Goal: Information Seeking & Learning: Learn about a topic

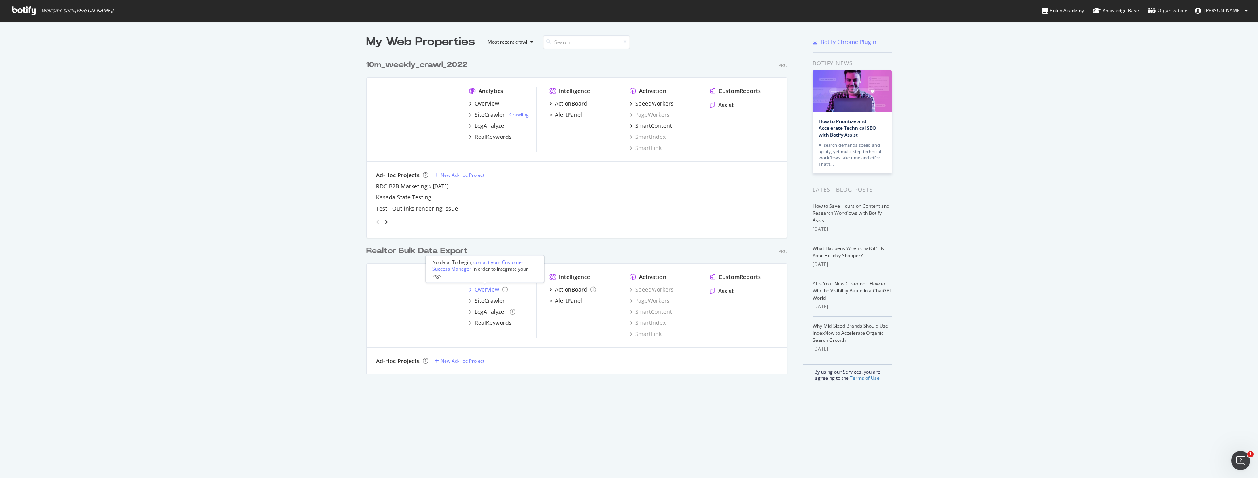
click at [478, 289] on div "Overview" at bounding box center [486, 289] width 25 height 8
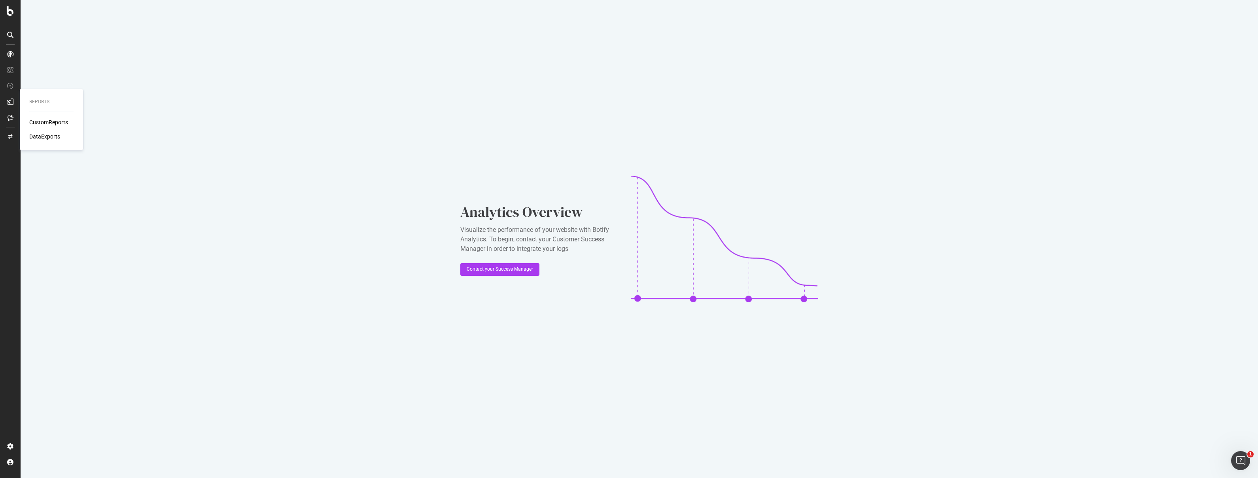
click at [10, 100] on icon at bounding box center [10, 101] width 6 height 6
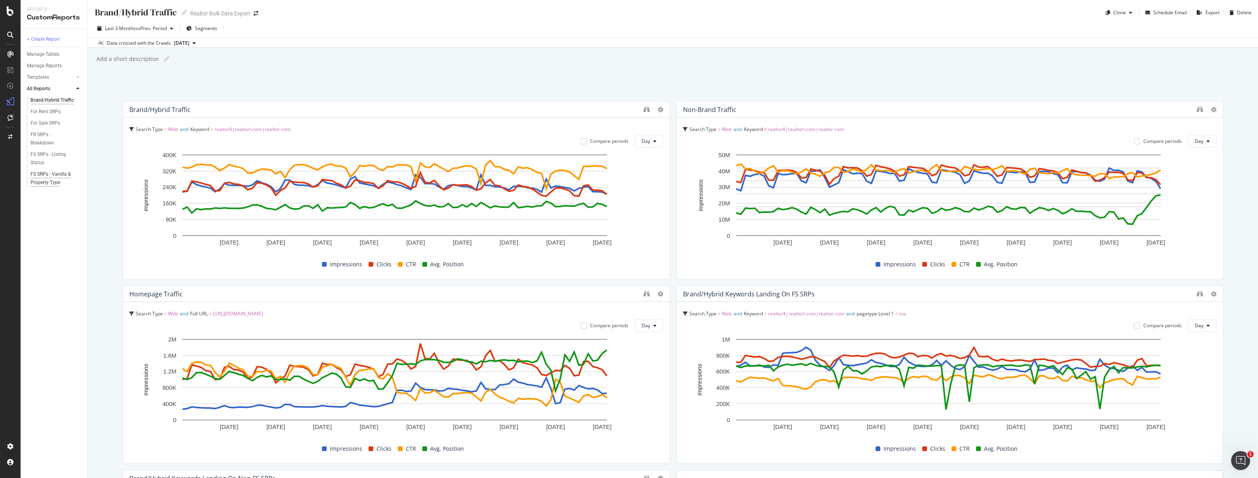
click at [44, 182] on div "FS SRPs - Vanilla & Property Type" at bounding box center [53, 178] width 46 height 17
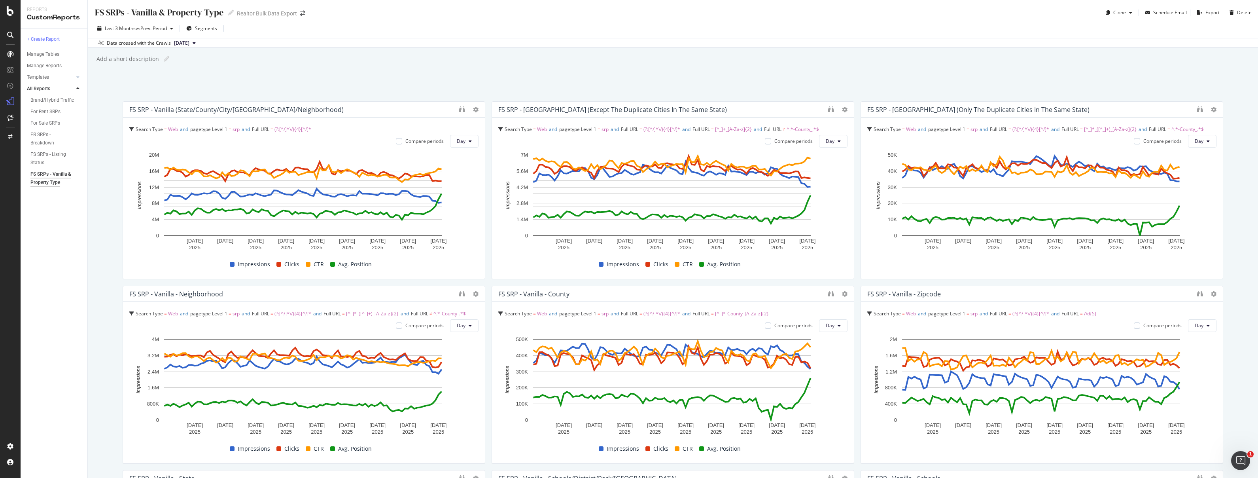
scroll to position [294, 0]
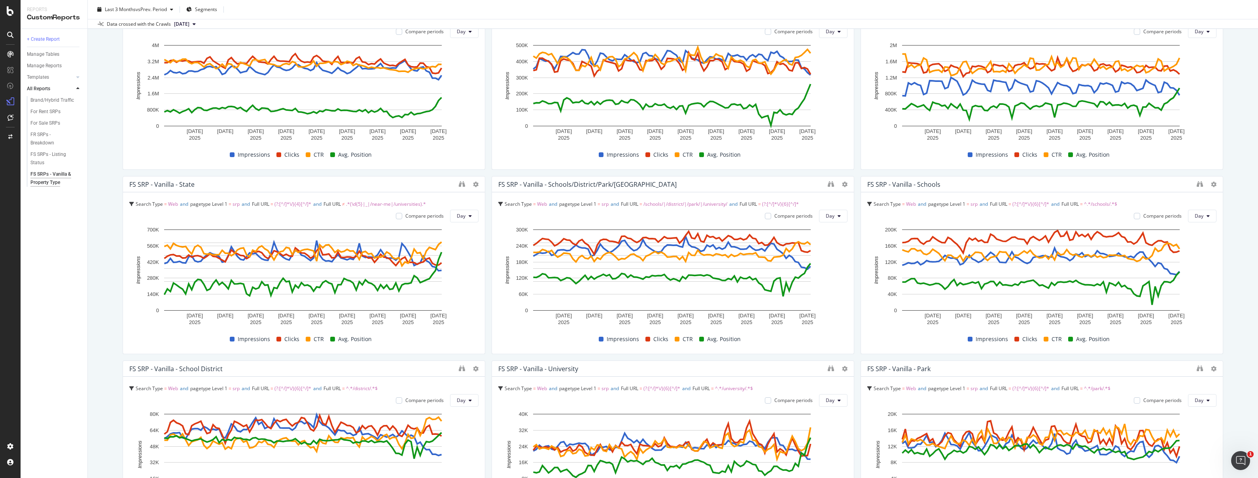
click at [461, 187] on div at bounding box center [462, 184] width 6 height 8
click at [460, 185] on icon "binoculars" at bounding box center [462, 184] width 6 height 6
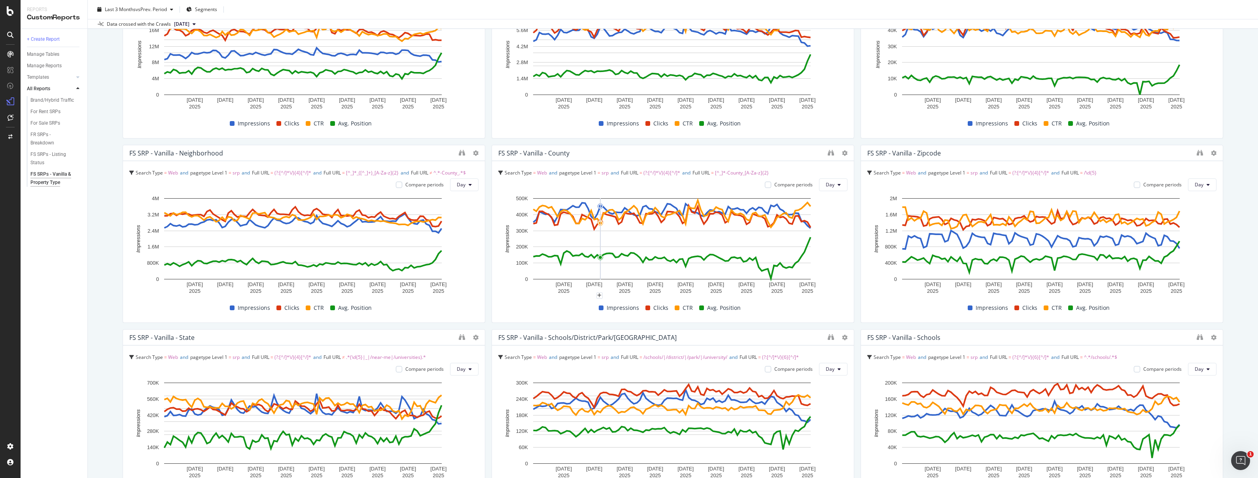
scroll to position [142, 0]
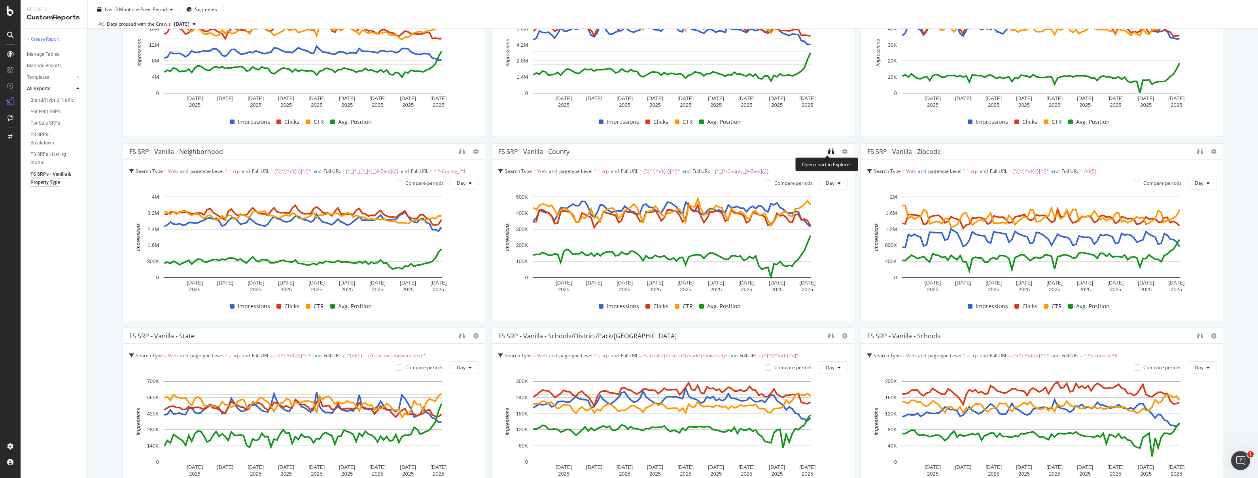
click at [828, 152] on icon "binoculars" at bounding box center [831, 151] width 6 height 6
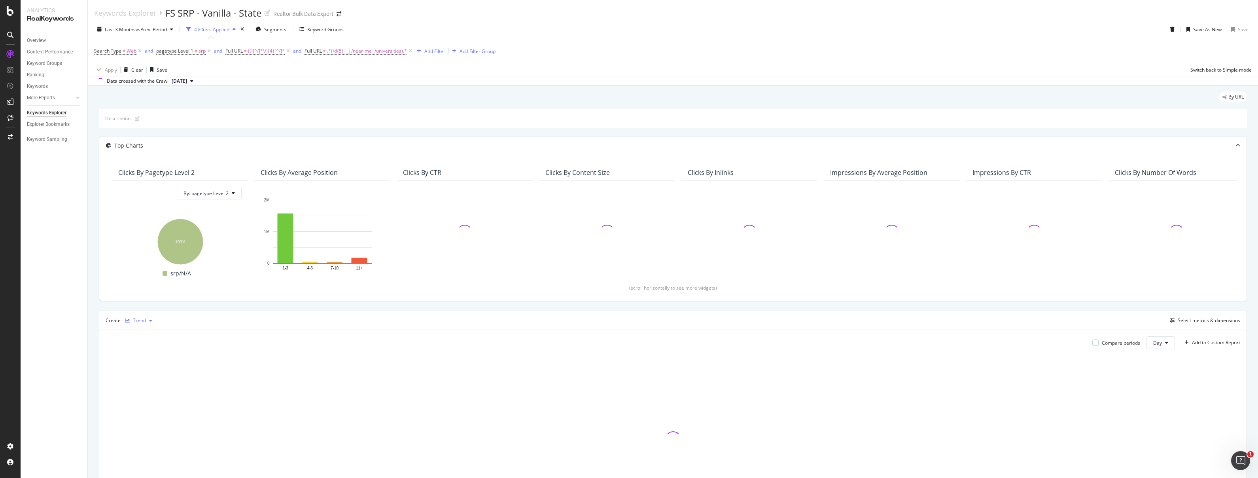
click at [131, 322] on div "Trend" at bounding box center [139, 320] width 34 height 12
click at [138, 335] on div "Table" at bounding box center [143, 334] width 36 height 10
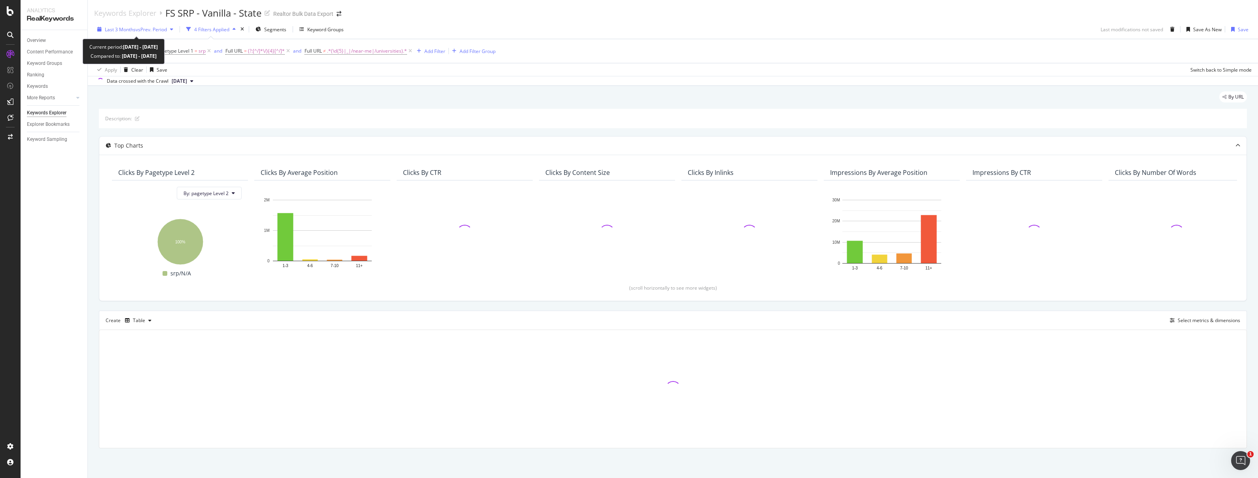
click at [146, 33] on div "Last 3 Months vs Prev. Period" at bounding box center [135, 29] width 82 height 12
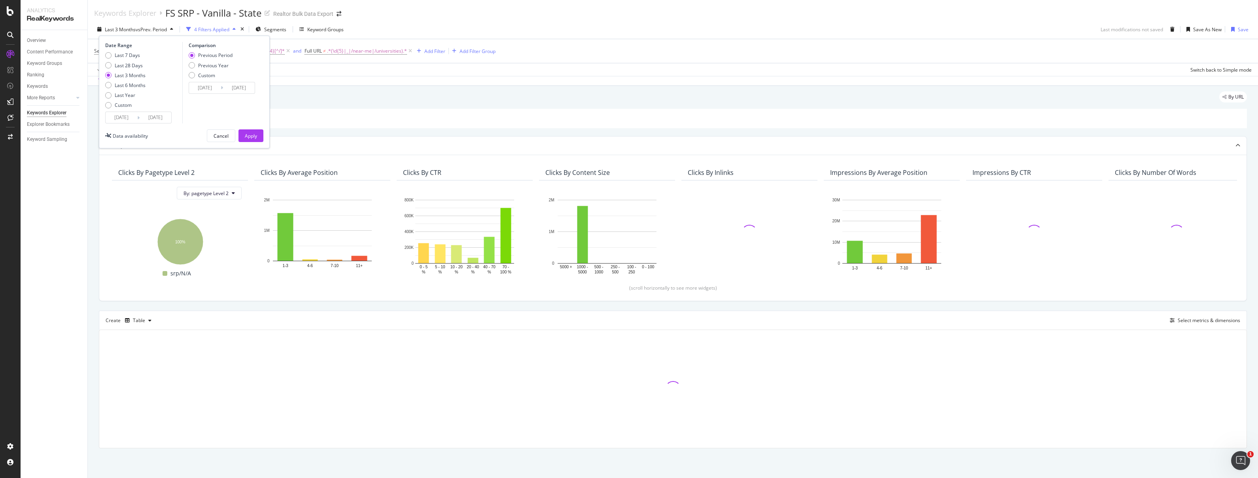
click at [129, 117] on input "[DATE]" at bounding box center [122, 117] width 32 height 11
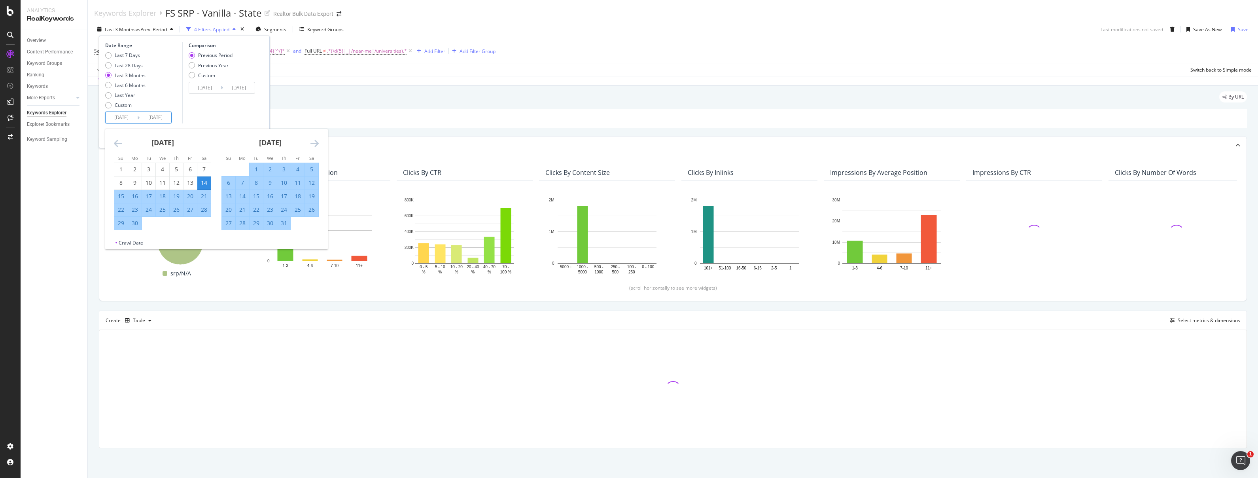
click at [119, 142] on icon "Move backward to switch to the previous month." at bounding box center [118, 142] width 8 height 9
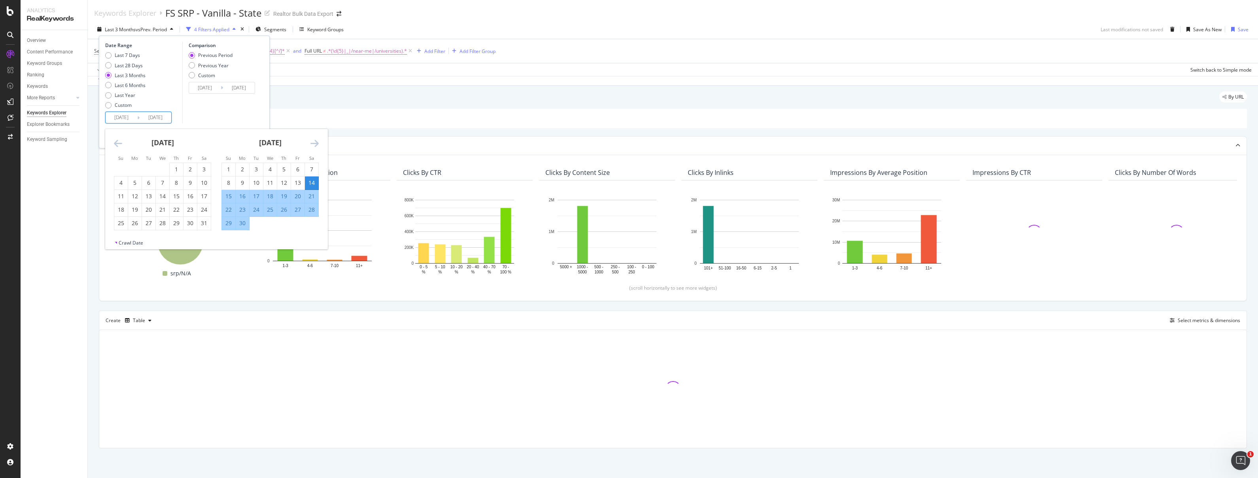
click at [119, 142] on icon "Move backward to switch to the previous month." at bounding box center [118, 142] width 8 height 9
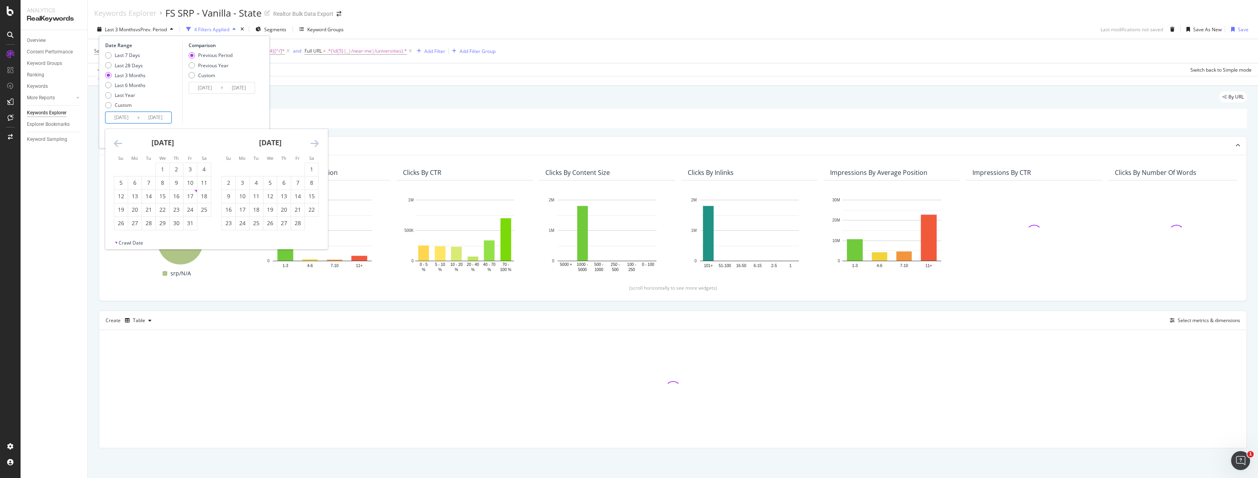
click at [119, 142] on icon "Move backward to switch to the previous month." at bounding box center [118, 142] width 8 height 9
click at [123, 169] on div "1" at bounding box center [120, 169] width 13 height 8
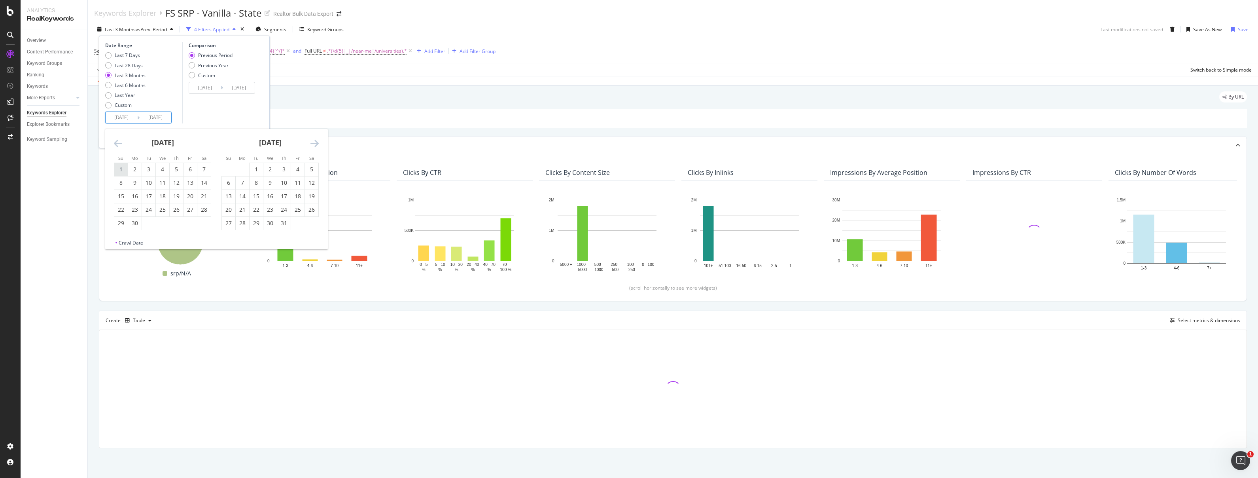
type input "[DATE]"
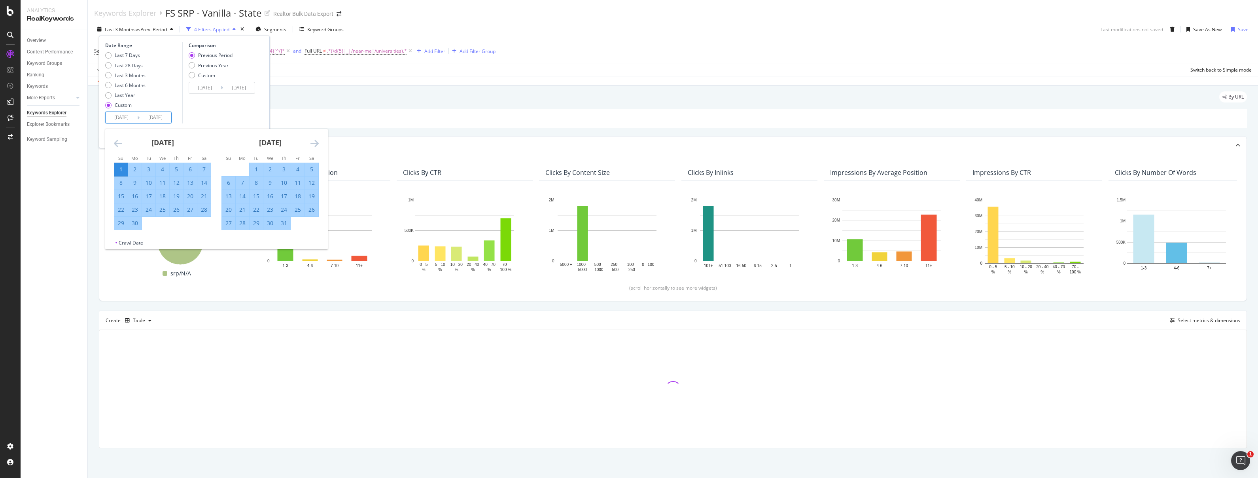
click at [313, 142] on icon "Move forward to switch to the next month." at bounding box center [314, 142] width 8 height 9
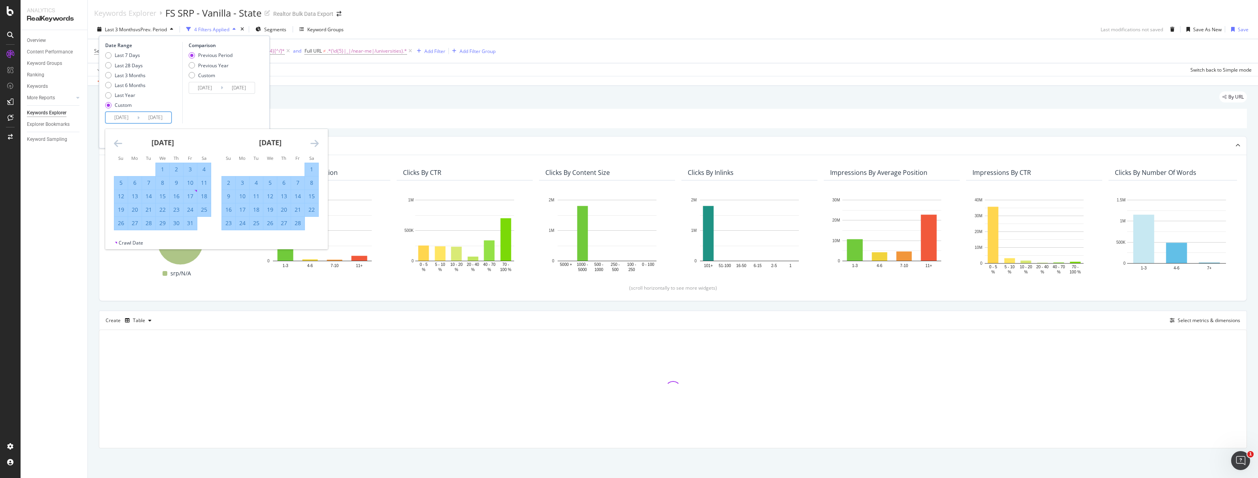
click at [313, 142] on icon "Move forward to switch to the next month." at bounding box center [314, 142] width 8 height 9
click at [312, 142] on icon "Move forward to switch to the next month." at bounding box center [314, 142] width 8 height 9
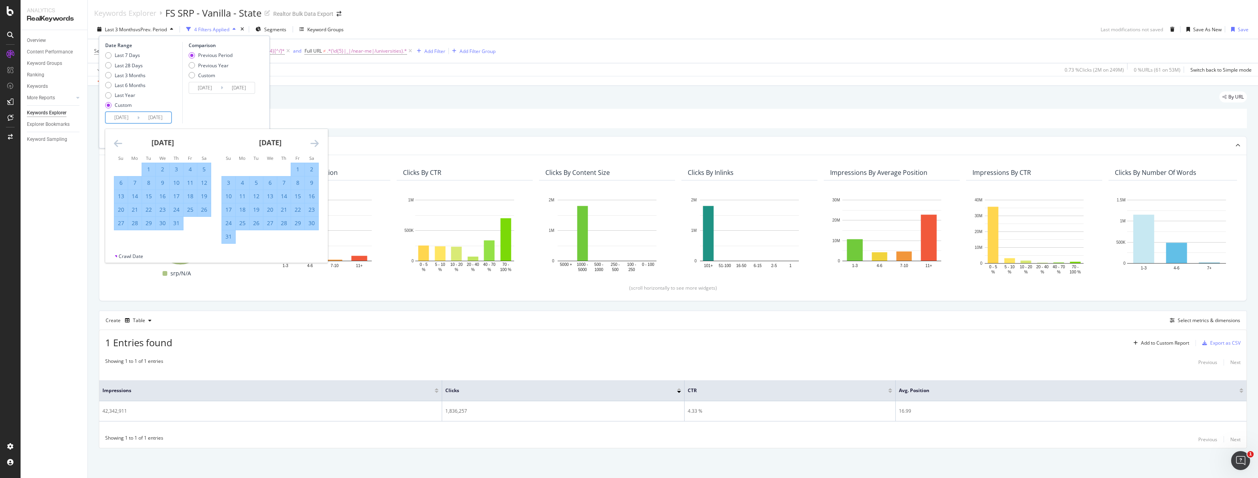
click at [231, 236] on div "31" at bounding box center [228, 237] width 13 height 8
type input "[DATE]"
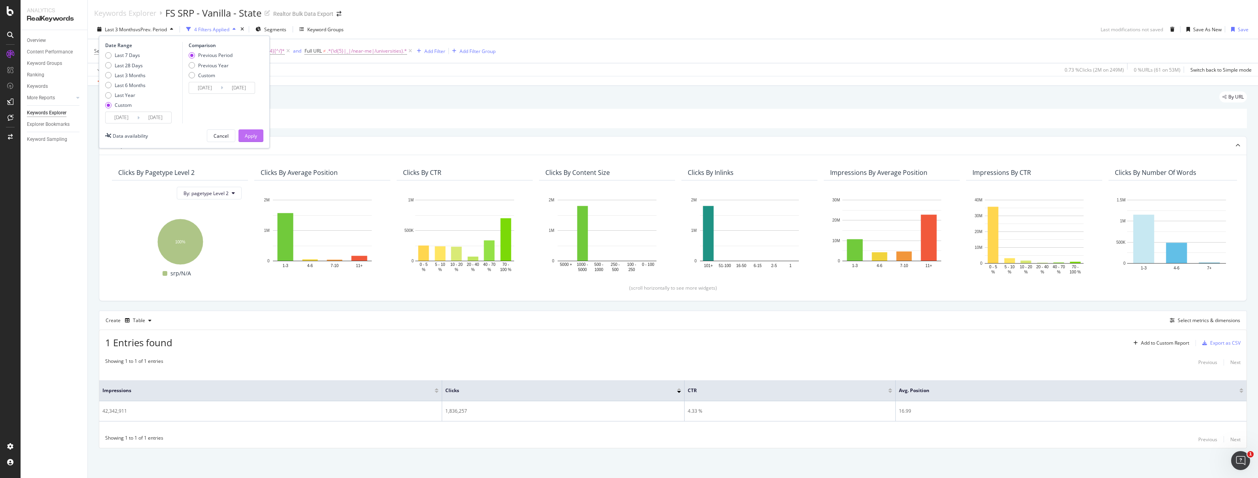
click at [248, 135] on div "Apply" at bounding box center [251, 135] width 12 height 7
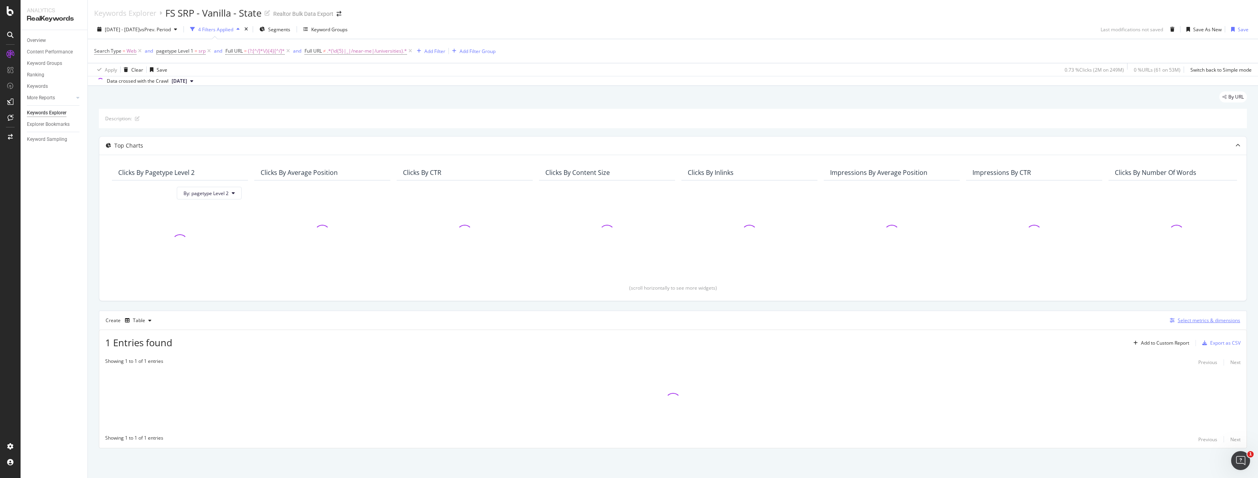
click at [1185, 320] on div "Select metrics & dimensions" at bounding box center [1209, 320] width 62 height 7
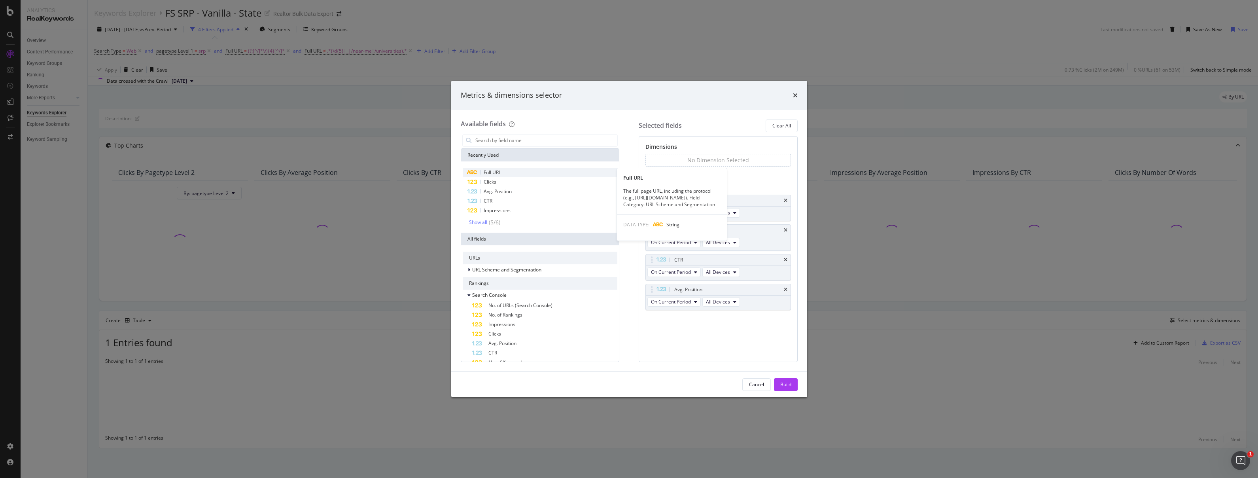
click at [549, 173] on div "Full URL" at bounding box center [540, 172] width 155 height 9
click at [787, 201] on div "Impressions" at bounding box center [718, 202] width 145 height 11
click at [784, 260] on icon "times" at bounding box center [786, 262] width 4 height 5
click at [786, 261] on icon "times" at bounding box center [786, 262] width 4 height 5
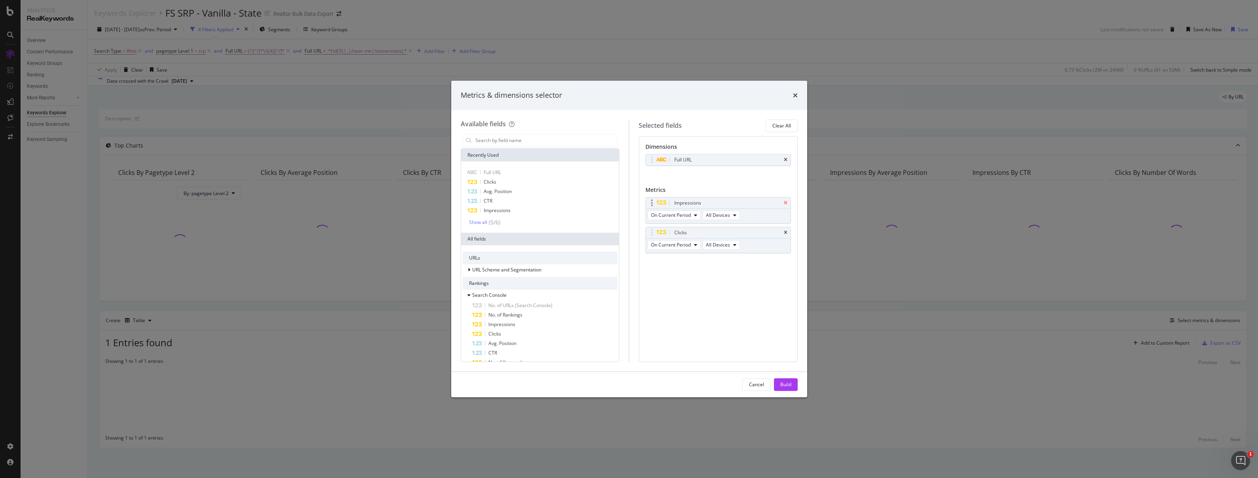
click at [786, 201] on icon "times" at bounding box center [786, 202] width 4 height 5
drag, startPoint x: 785, startPoint y: 381, endPoint x: 791, endPoint y: 386, distance: 7.6
click at [785, 381] on div "Build" at bounding box center [785, 384] width 11 height 7
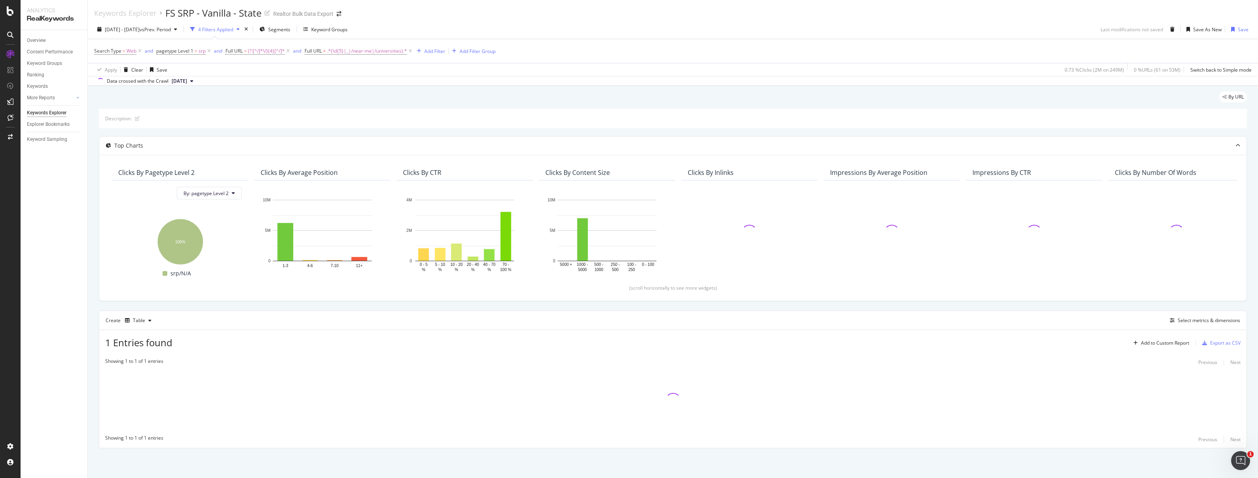
click at [587, 22] on div "2024 Sep. 1st - 2025 Aug. 31st vs Prev. Period 4 Filters Applied Segments Keywo…" at bounding box center [673, 53] width 1170 height 66
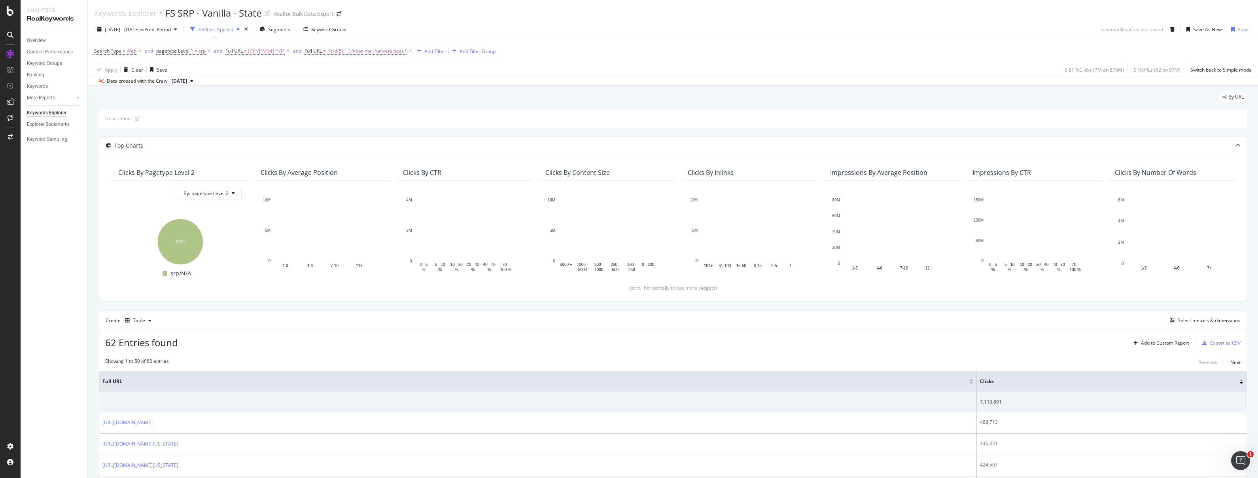
scroll to position [2, 0]
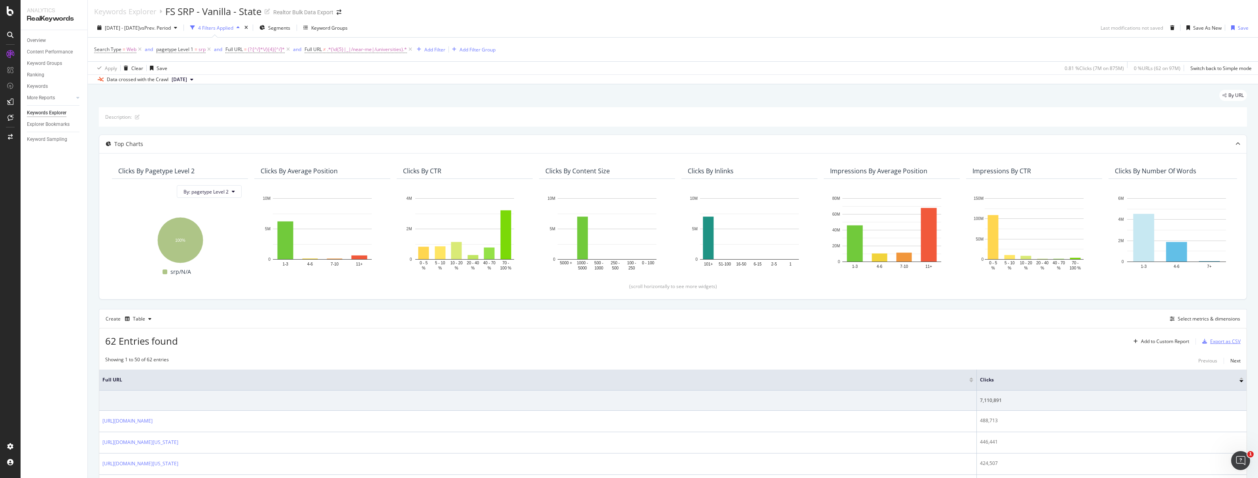
click at [1211, 341] on div "Export as CSV" at bounding box center [1225, 341] width 30 height 7
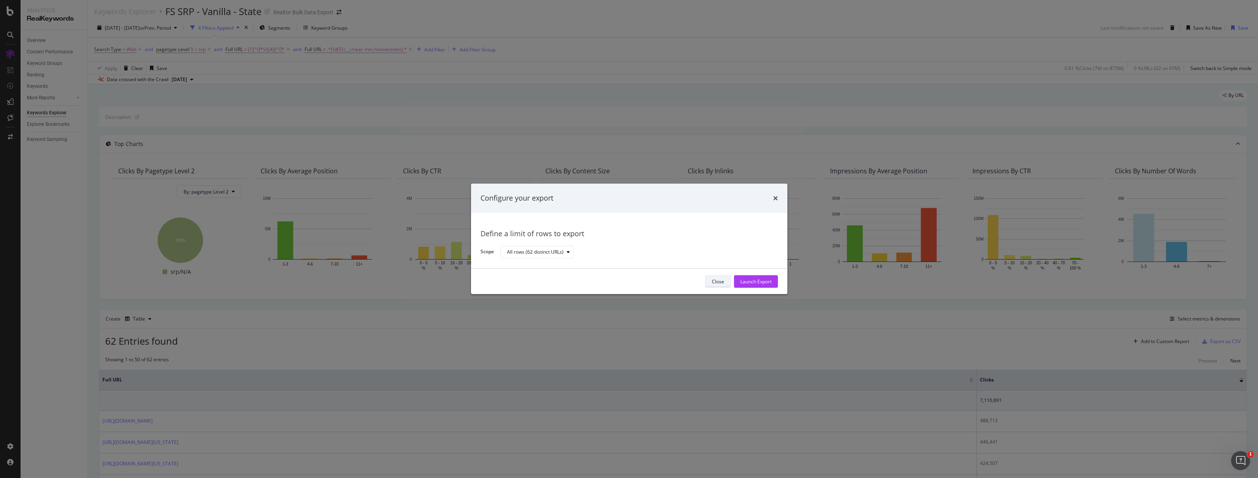
click at [718, 281] on div "Close" at bounding box center [718, 281] width 12 height 7
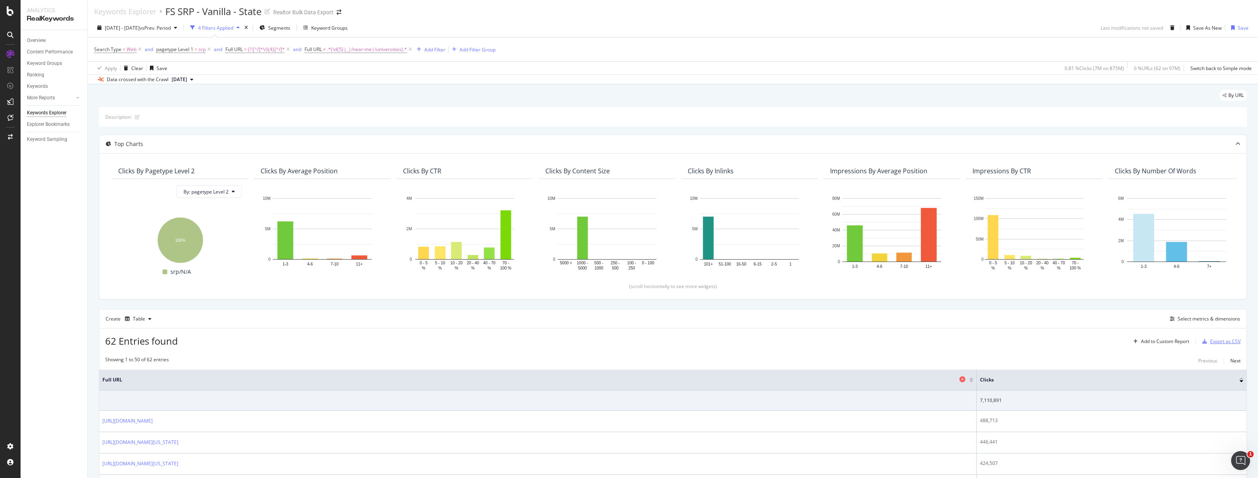
scroll to position [230, 0]
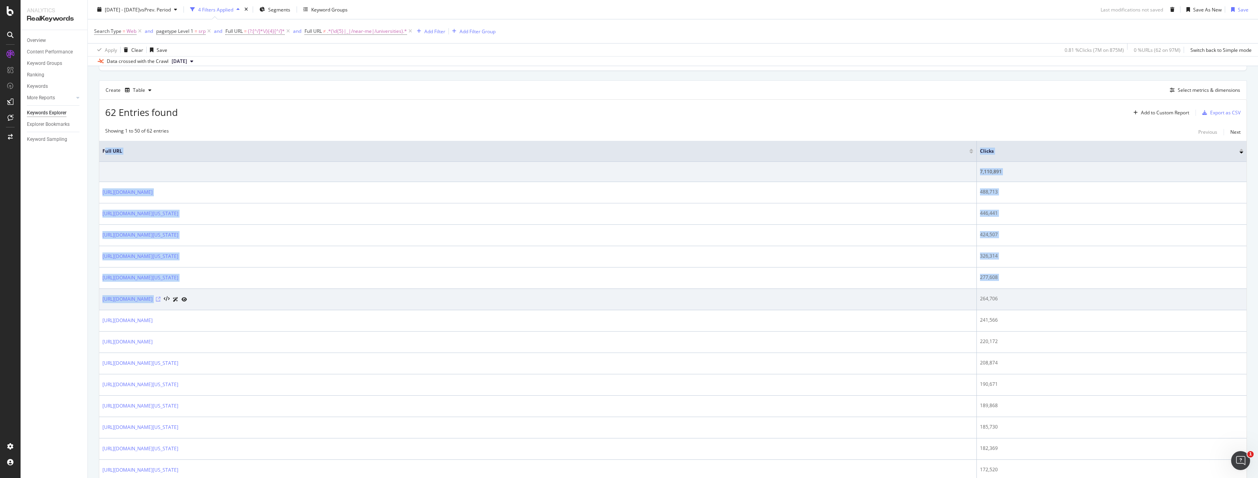
drag, startPoint x: 105, startPoint y: 148, endPoint x: 261, endPoint y: 296, distance: 215.4
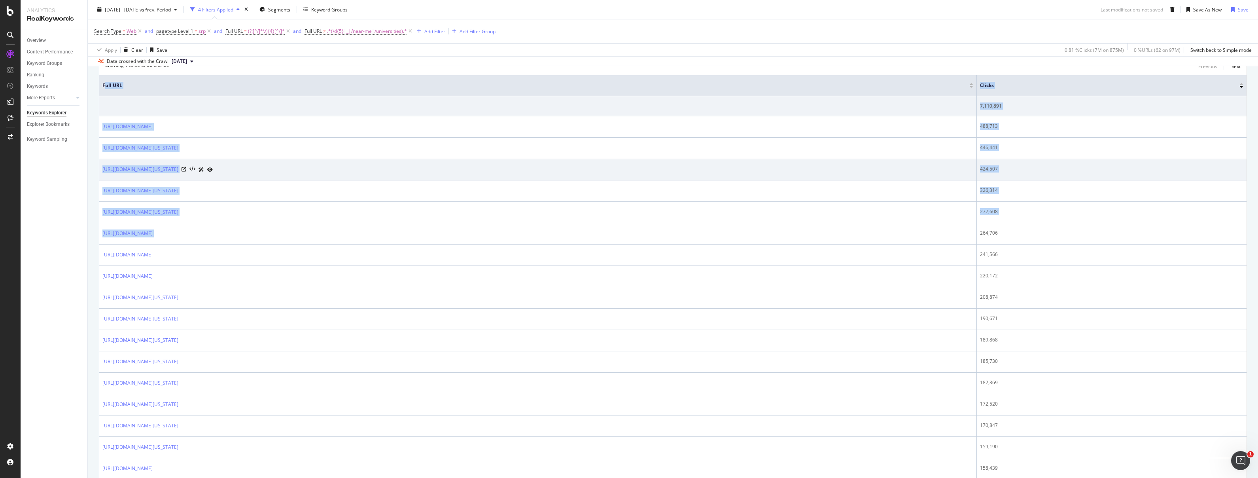
scroll to position [330, 0]
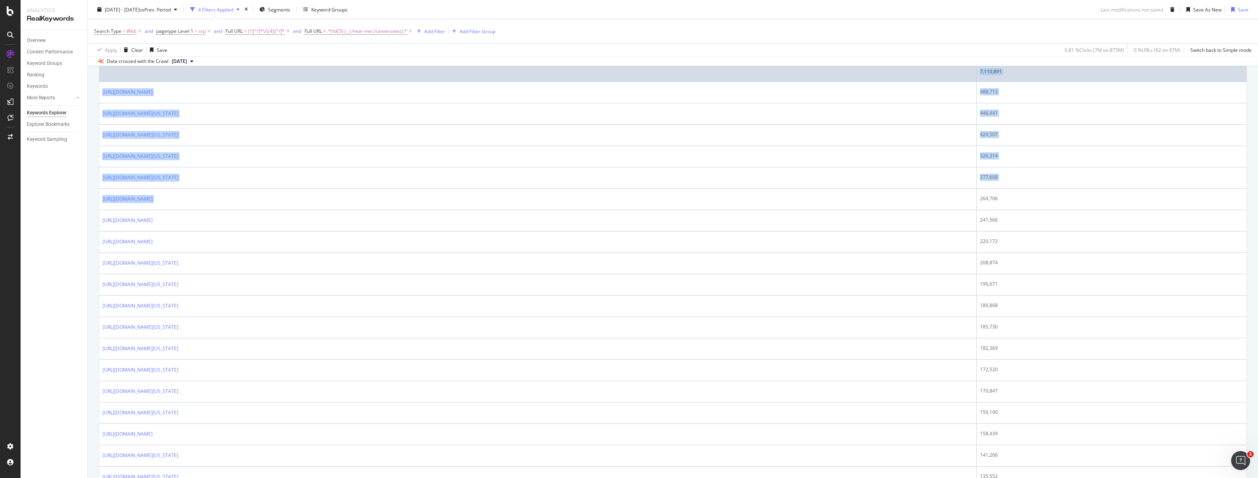
click at [191, 74] on td at bounding box center [537, 72] width 877 height 20
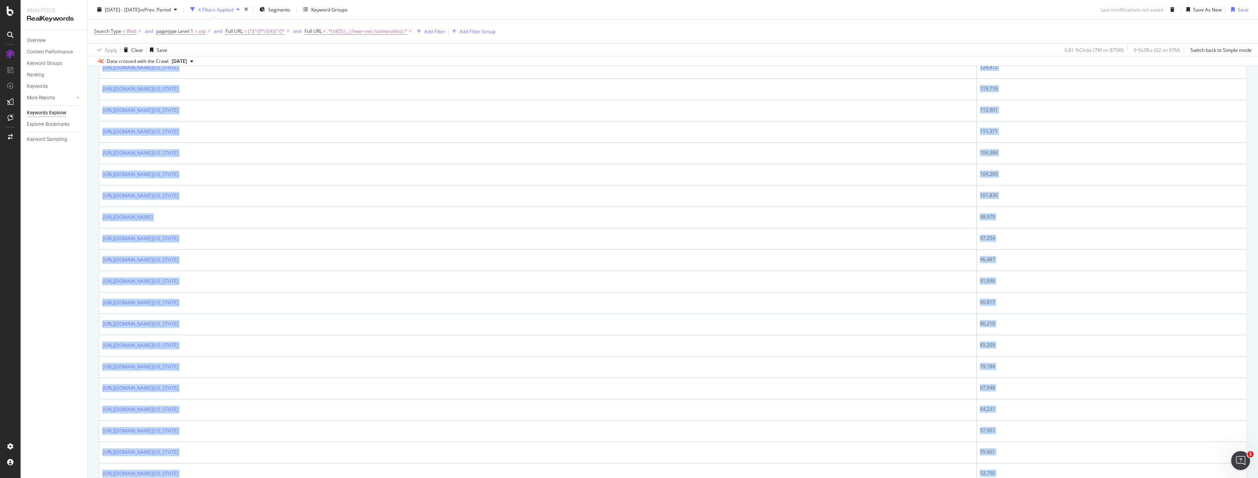
scroll to position [1047, 0]
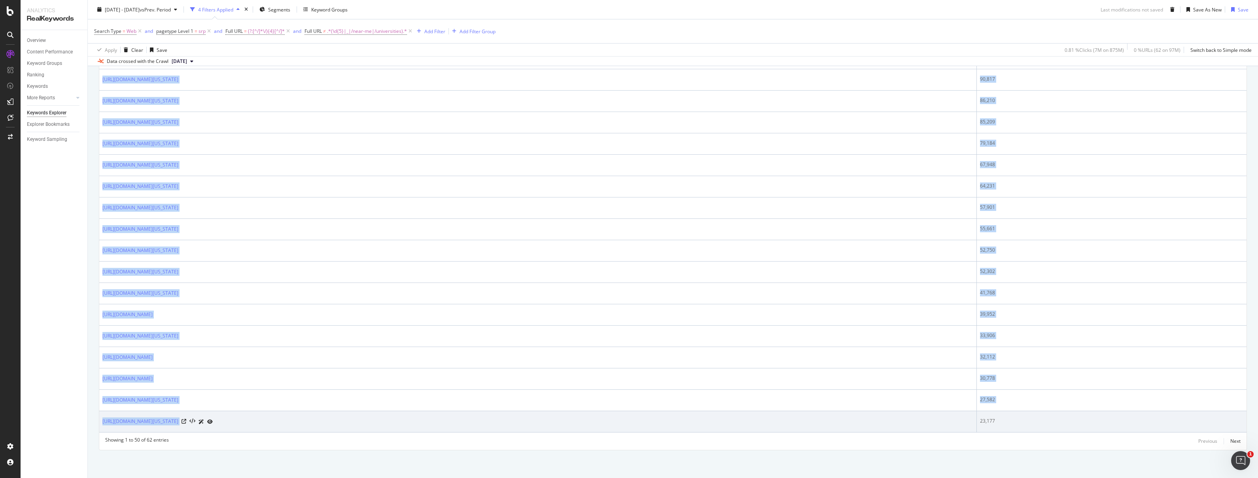
drag, startPoint x: 100, startPoint y: 276, endPoint x: 1110, endPoint y: 416, distance: 1020.0
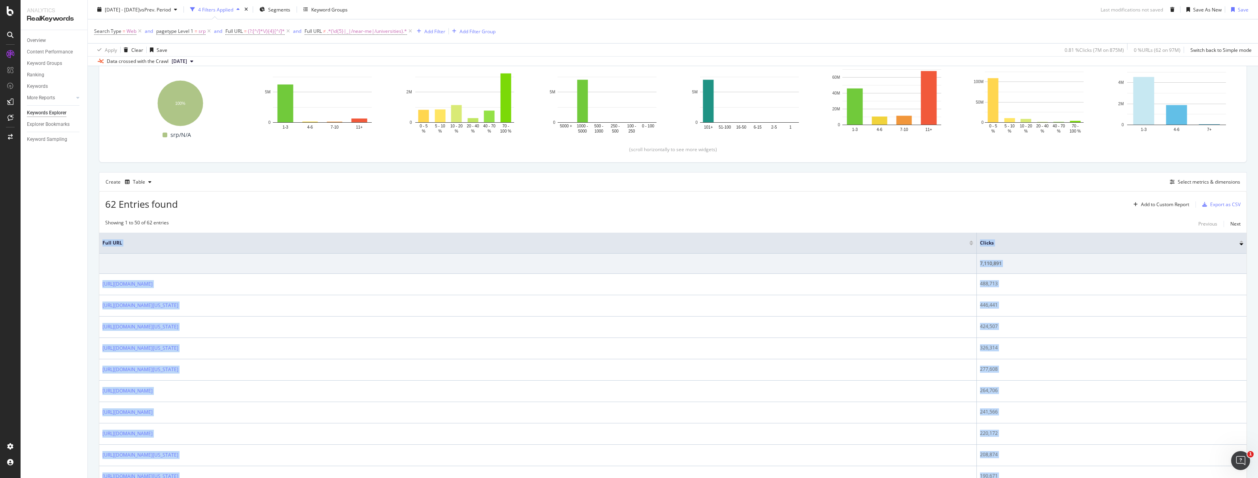
scroll to position [0, 0]
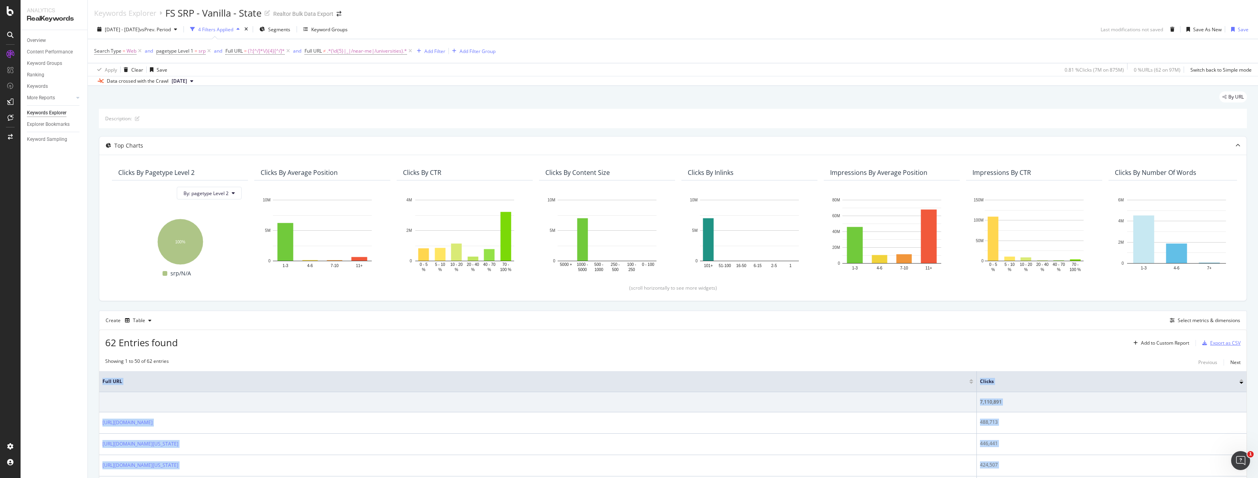
click at [1216, 342] on div "Export as CSV" at bounding box center [1225, 342] width 30 height 7
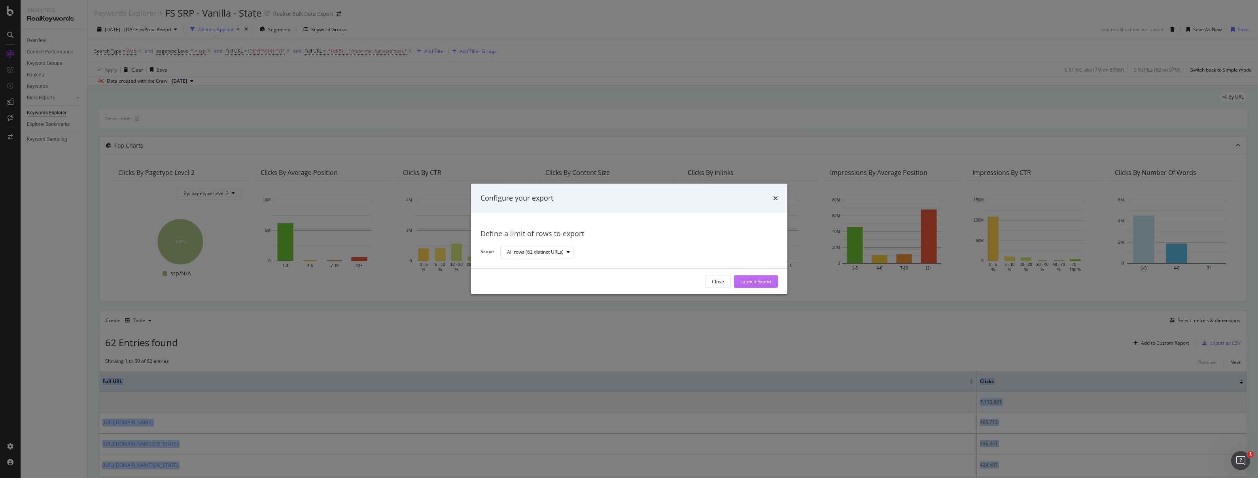
click at [745, 282] on div "Launch Export" at bounding box center [755, 281] width 31 height 7
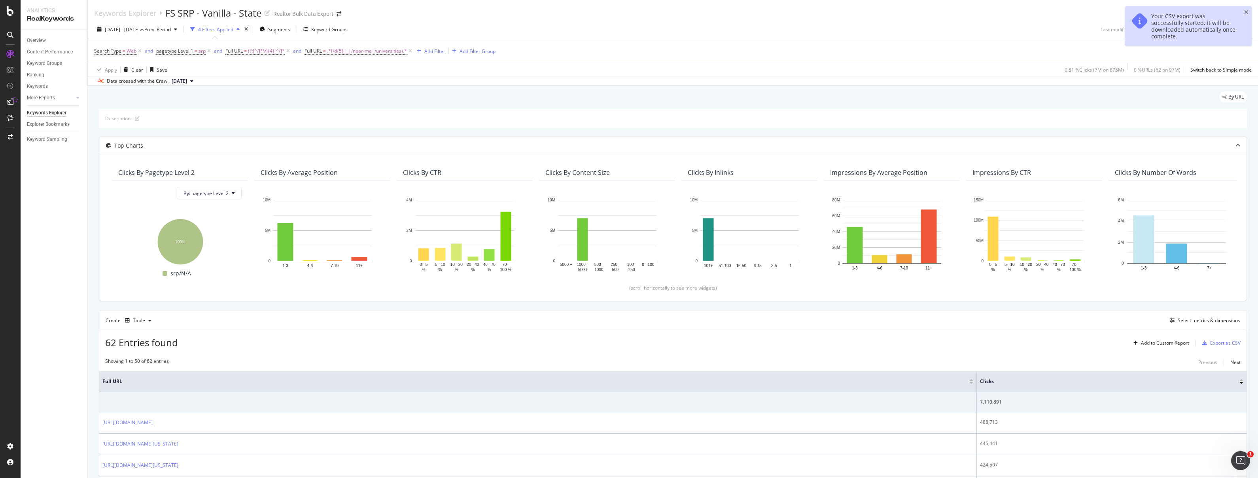
click at [549, 26] on div "2024 Sep. 1st - 2025 Aug. 31st vs Prev. Period 4 Filters Applied Segments Keywo…" at bounding box center [673, 31] width 1170 height 16
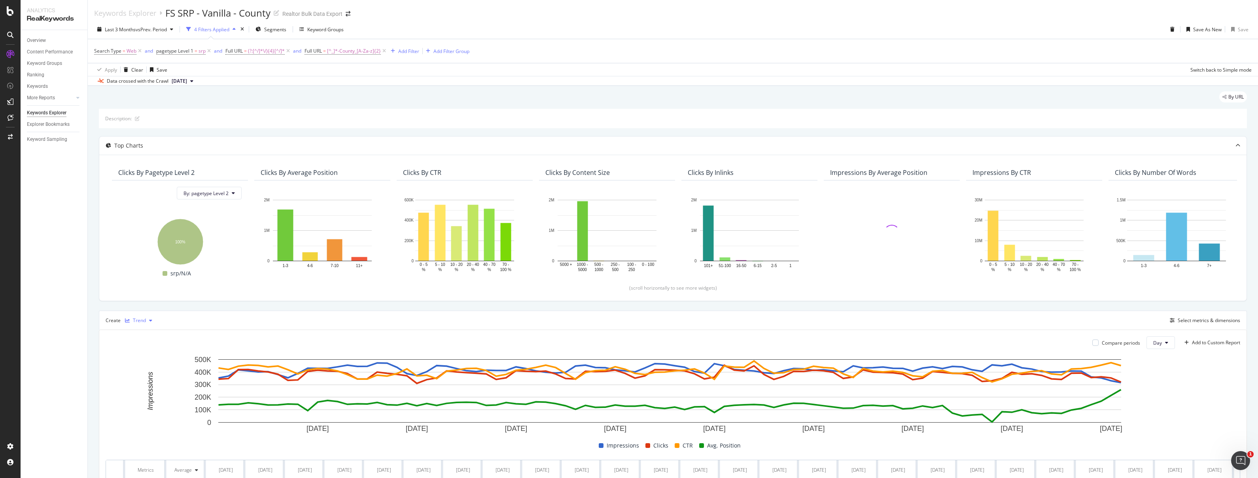
click at [138, 323] on div "Trend" at bounding box center [139, 320] width 13 height 5
drag, startPoint x: 140, startPoint y: 331, endPoint x: 128, endPoint y: 1, distance: 330.4
click at [140, 331] on div "Table" at bounding box center [143, 334] width 36 height 10
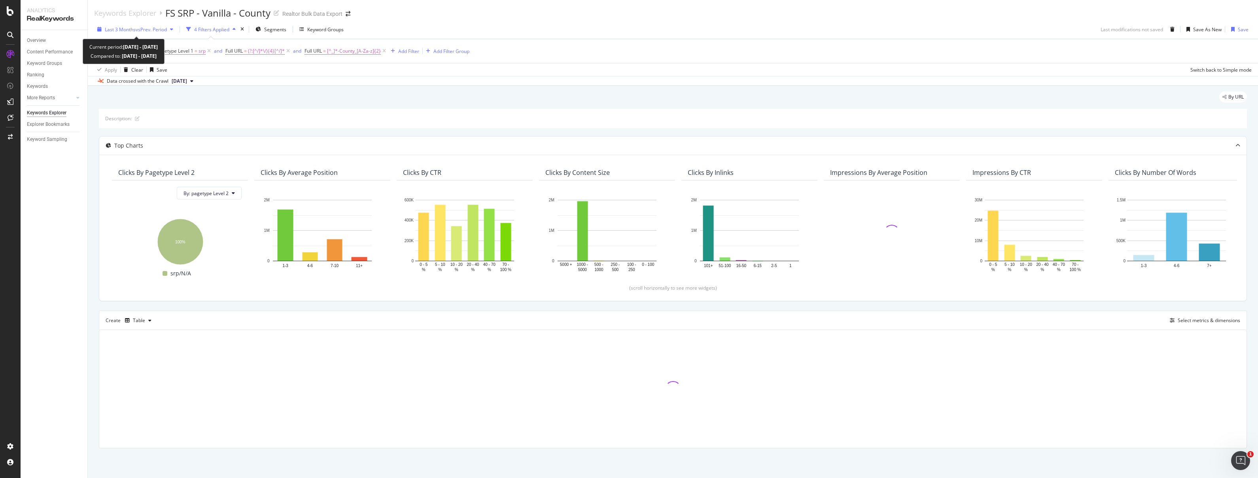
click at [140, 33] on div "Last 3 Months vs Prev. Period" at bounding box center [135, 29] width 82 height 12
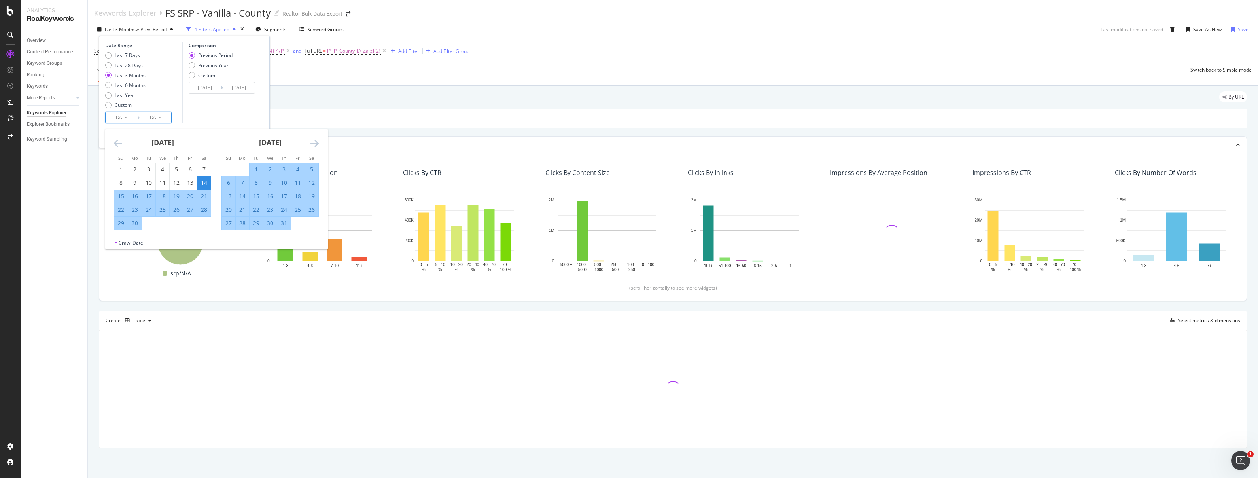
click at [126, 114] on input "[DATE]" at bounding box center [122, 117] width 32 height 11
click at [120, 143] on icon "Move backward to switch to the previous month." at bounding box center [118, 142] width 8 height 9
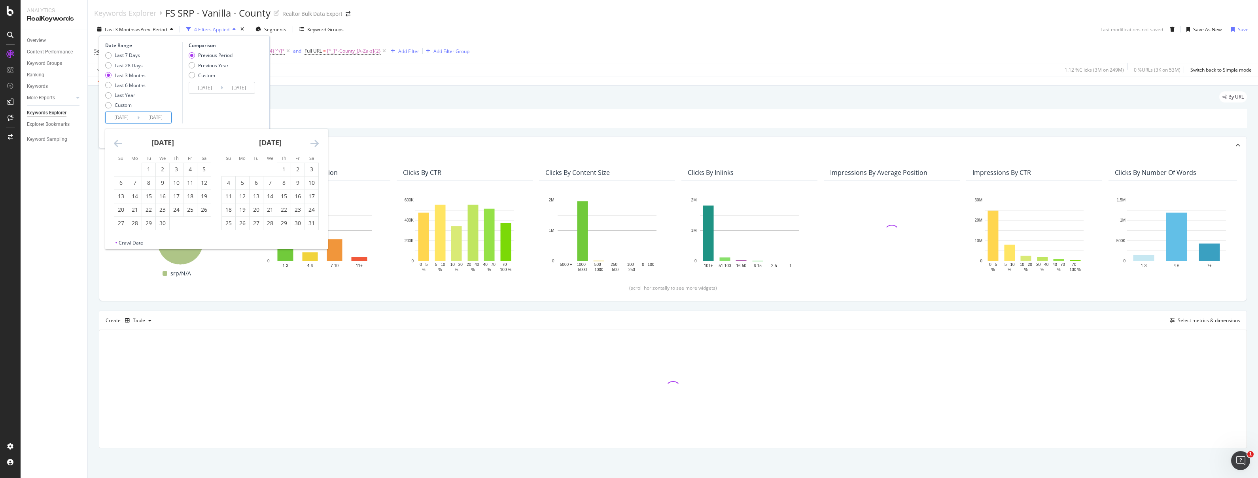
click at [120, 143] on icon "Move backward to switch to the previous month." at bounding box center [118, 142] width 8 height 9
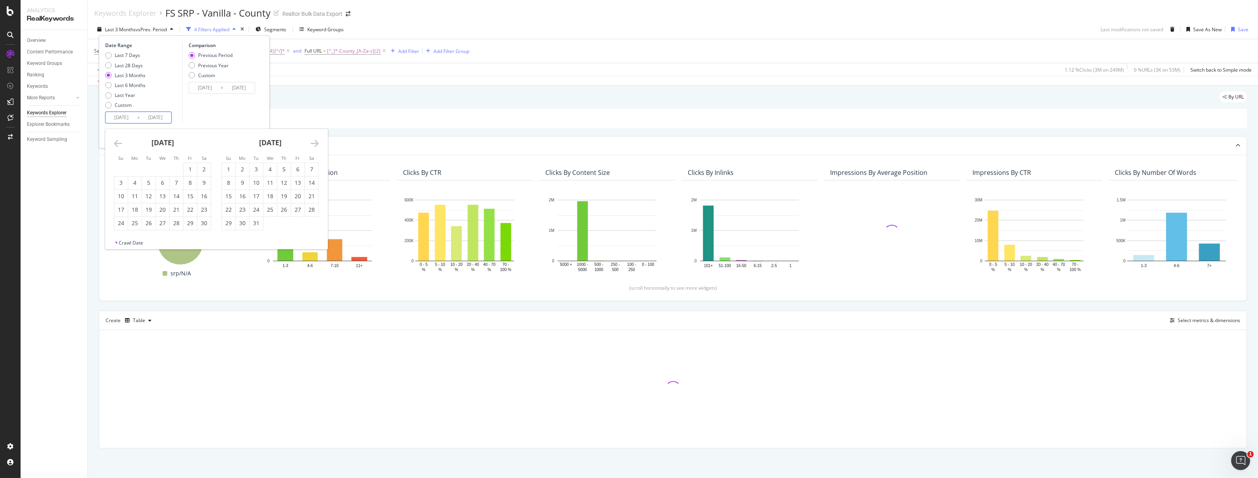
click at [120, 143] on icon "Move backward to switch to the previous month." at bounding box center [118, 142] width 8 height 9
click at [122, 169] on div "1" at bounding box center [120, 169] width 13 height 8
type input "[DATE]"
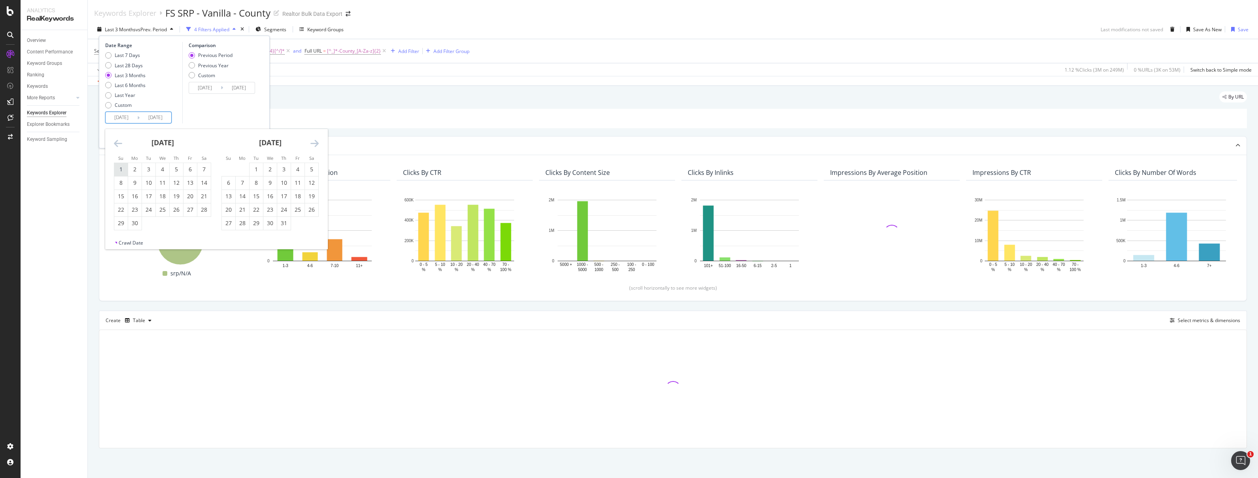
type input "[DATE]"
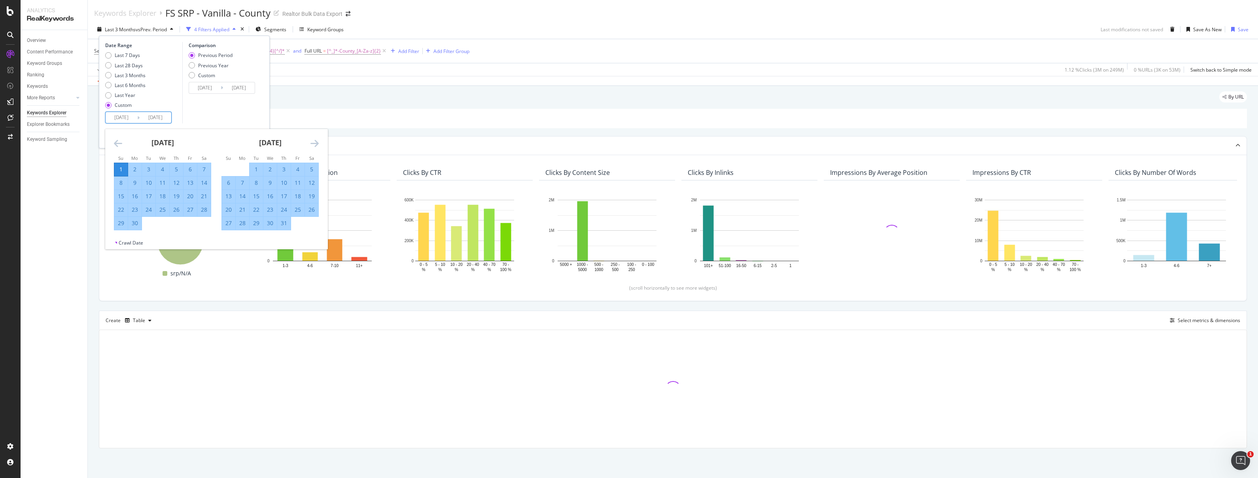
click at [314, 141] on icon "Move forward to switch to the next month." at bounding box center [314, 142] width 8 height 9
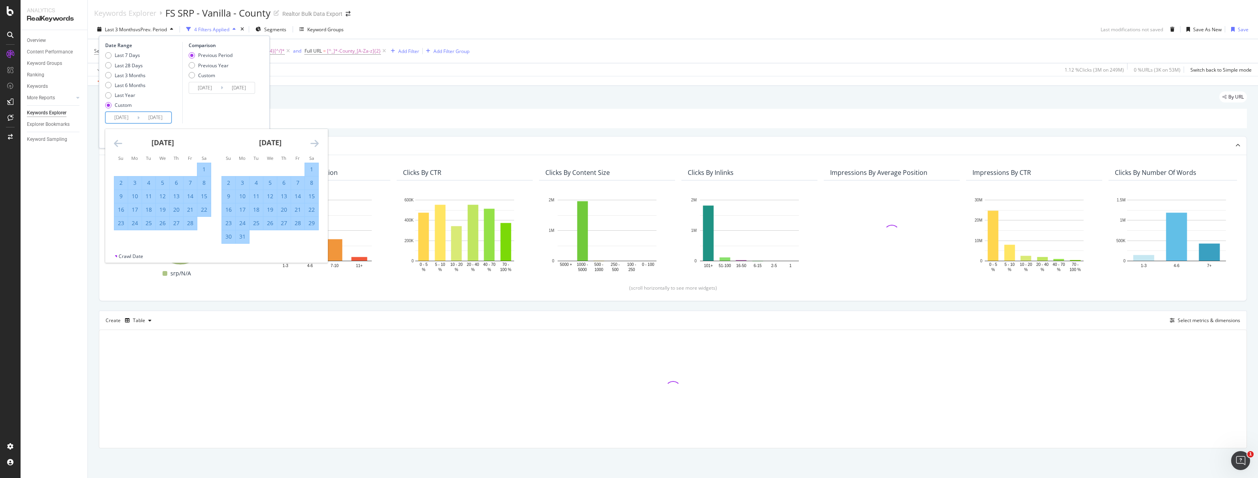
click at [314, 141] on icon "Move forward to switch to the next month." at bounding box center [314, 142] width 8 height 9
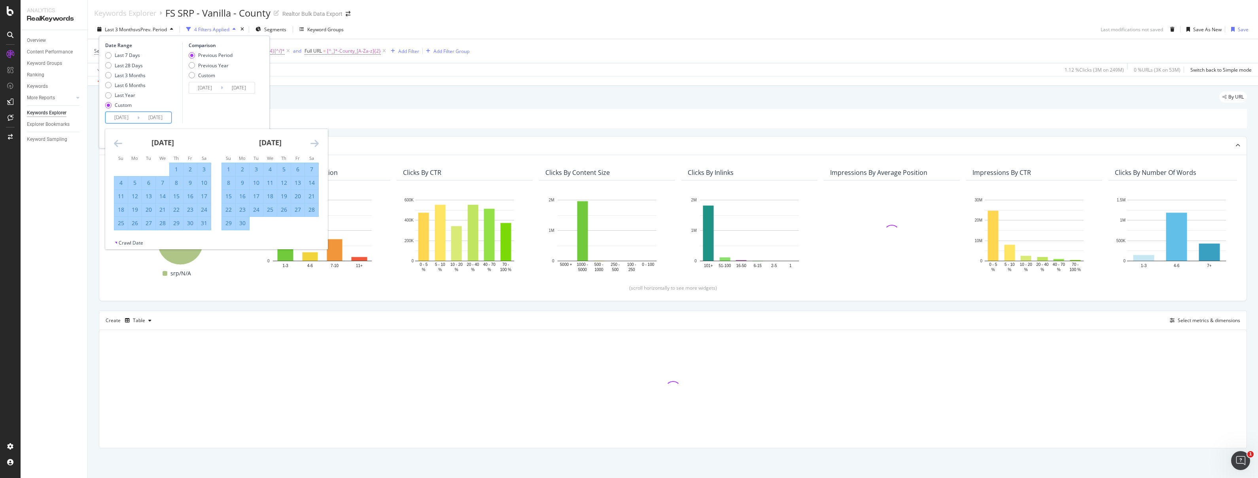
click at [314, 141] on icon "Move forward to switch to the next month." at bounding box center [314, 142] width 8 height 9
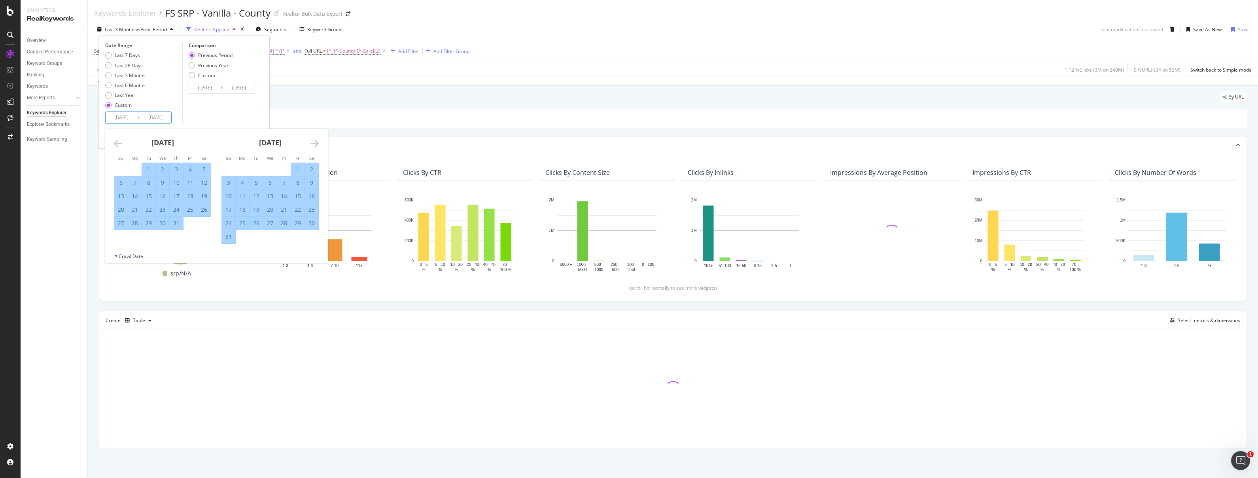
click at [232, 238] on div "31" at bounding box center [228, 237] width 13 height 8
type input "[DATE]"
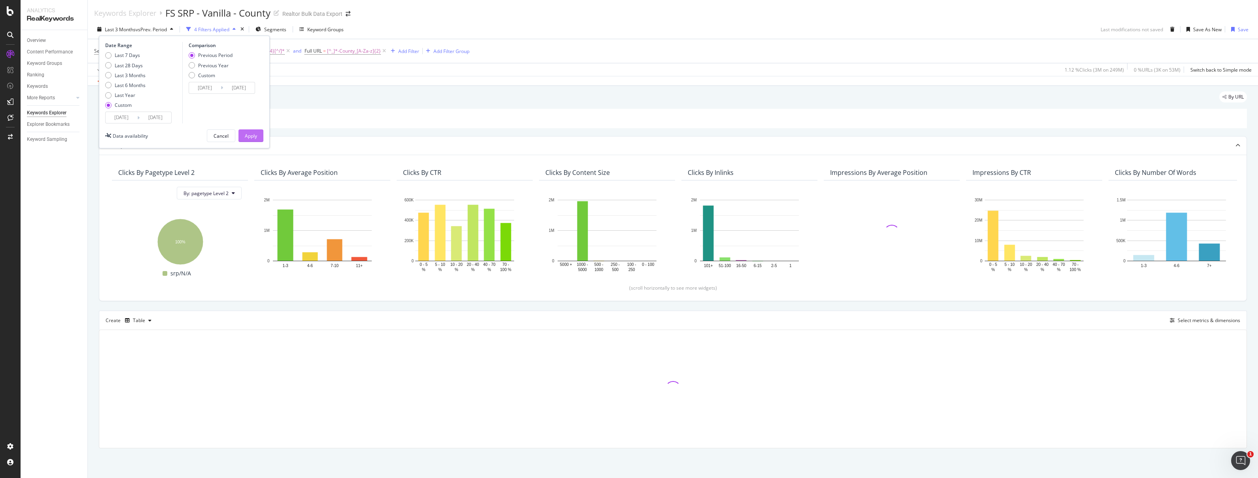
click at [248, 135] on div "Apply" at bounding box center [251, 135] width 12 height 7
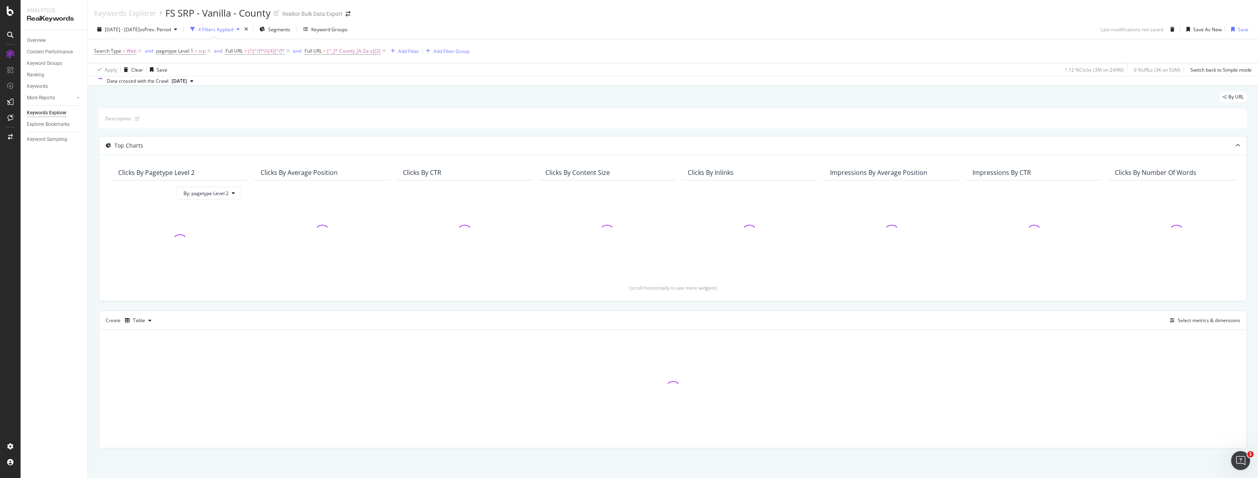
click at [1198, 326] on div "Create Table Select metrics & dimensions" at bounding box center [673, 319] width 1148 height 19
click at [1199, 321] on div "Select metrics & dimensions" at bounding box center [1209, 320] width 62 height 7
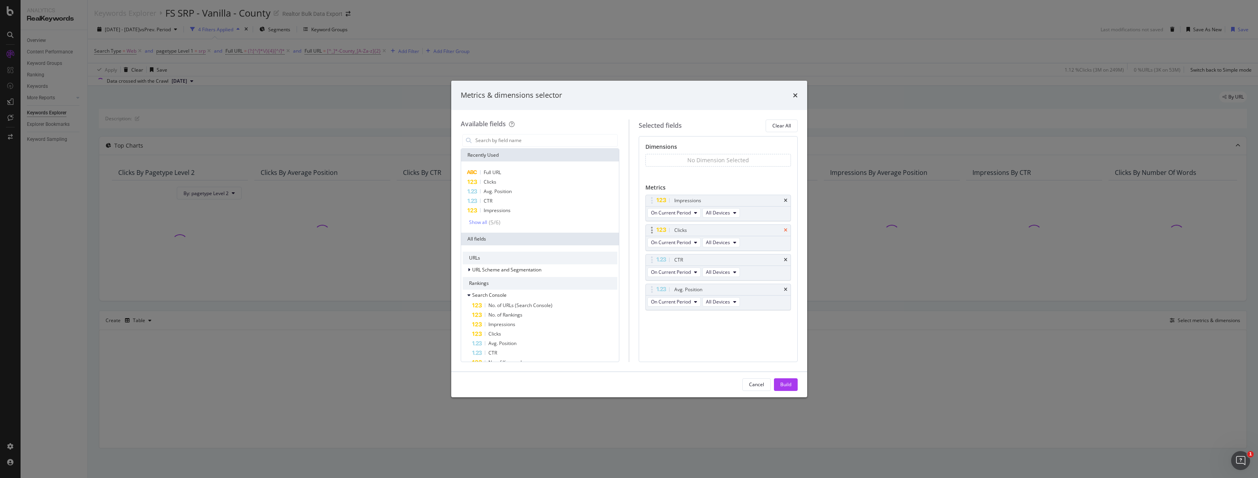
click at [784, 199] on icon "times" at bounding box center [786, 200] width 4 height 5
click at [786, 231] on icon "times" at bounding box center [786, 230] width 4 height 5
click at [786, 230] on icon "times" at bounding box center [786, 230] width 4 height 5
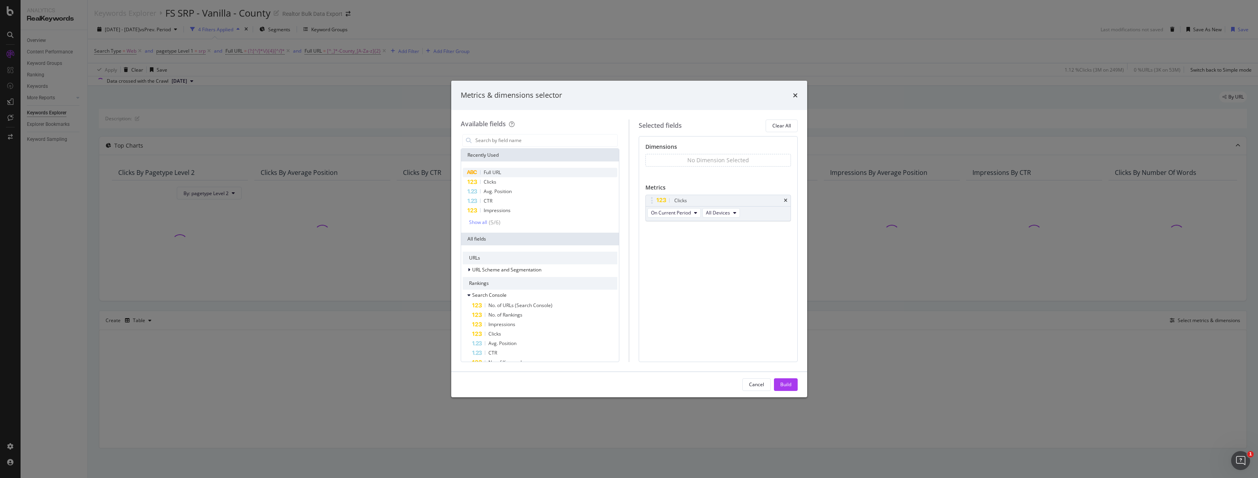
click at [484, 174] on span "Full URL" at bounding box center [492, 172] width 17 height 7
click at [787, 385] on div "Build" at bounding box center [785, 384] width 11 height 7
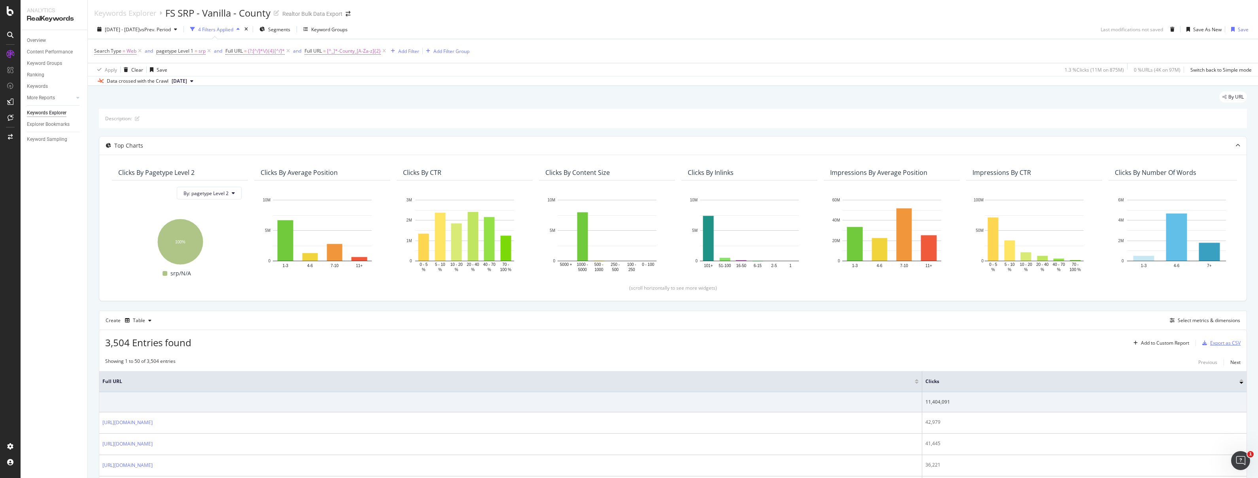
click at [1214, 340] on div "Export as CSV" at bounding box center [1225, 342] width 30 height 7
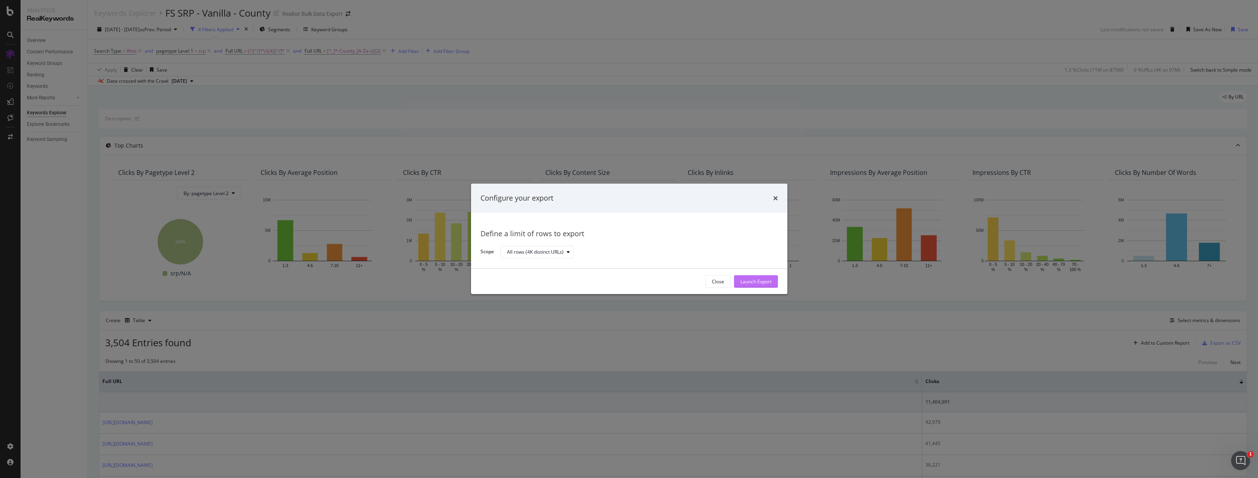
click at [759, 284] on div "Launch Export" at bounding box center [755, 281] width 31 height 7
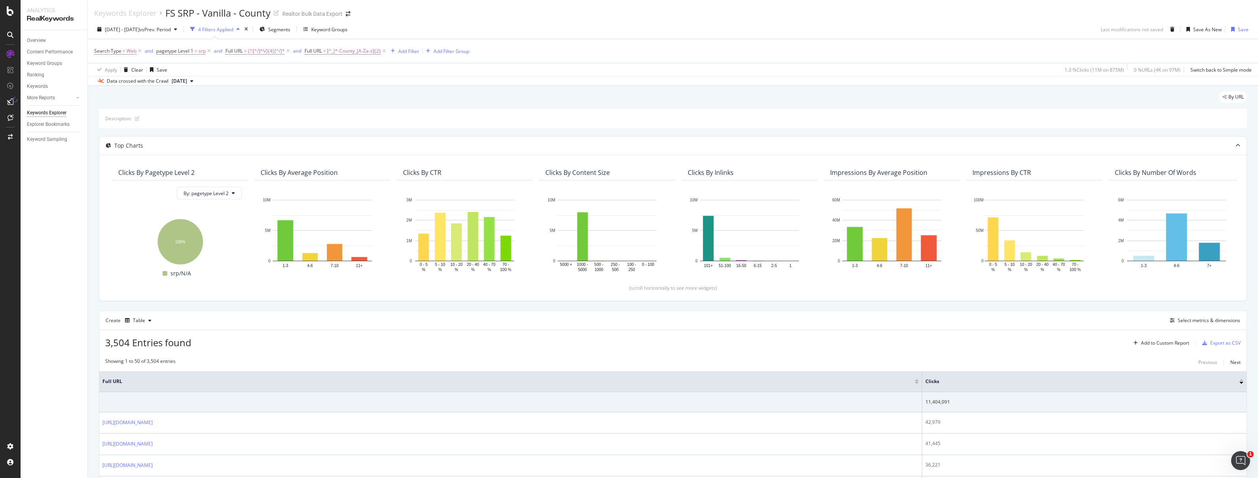
click at [628, 17] on div "Keywords Explorer FS SRP - Vanilla - County Realtor Bulk Data Export" at bounding box center [673, 10] width 1170 height 20
